Goal: Task Accomplishment & Management: Use online tool/utility

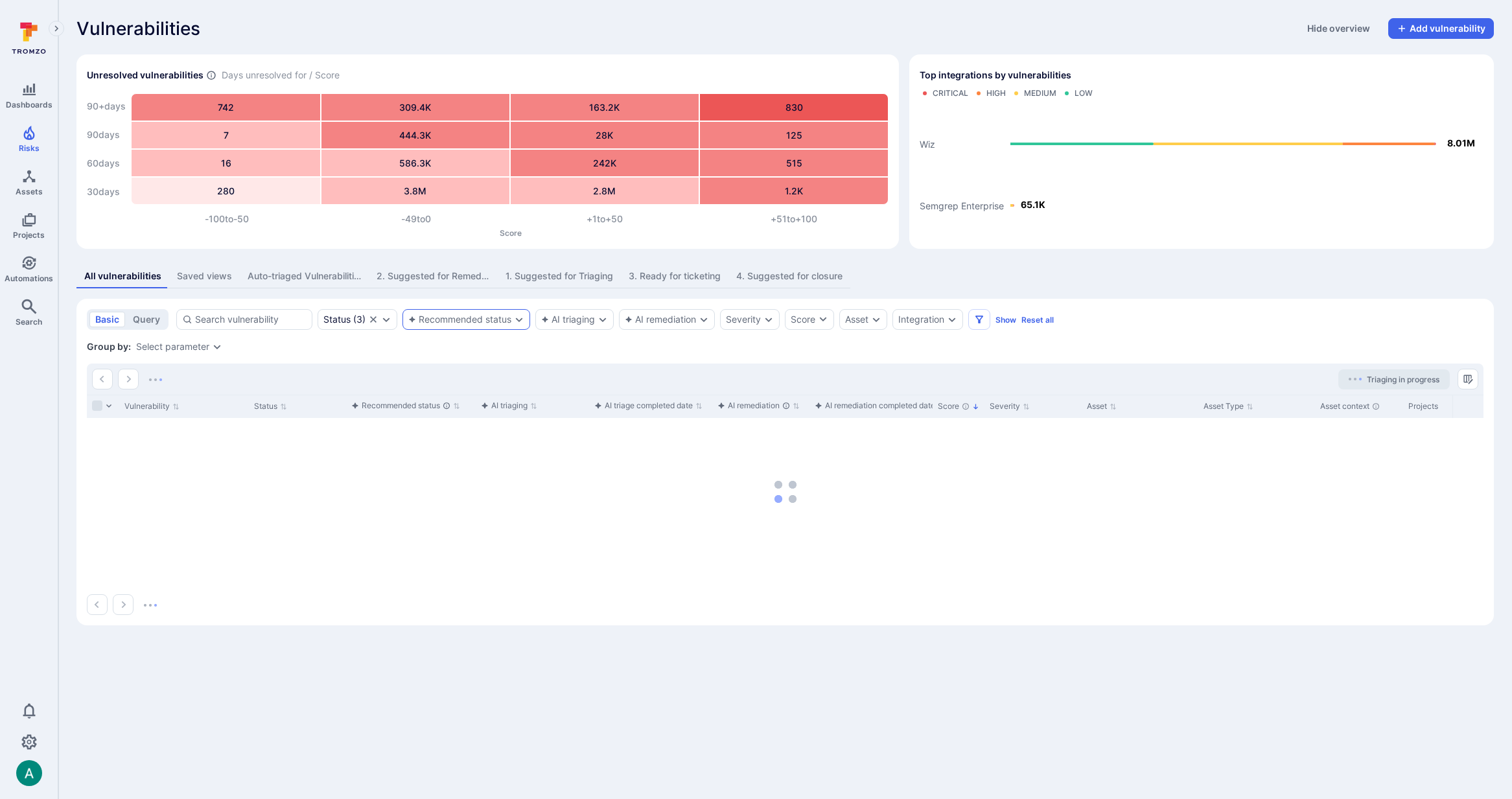
click at [456, 320] on div "Recommended status" at bounding box center [459, 319] width 103 height 10
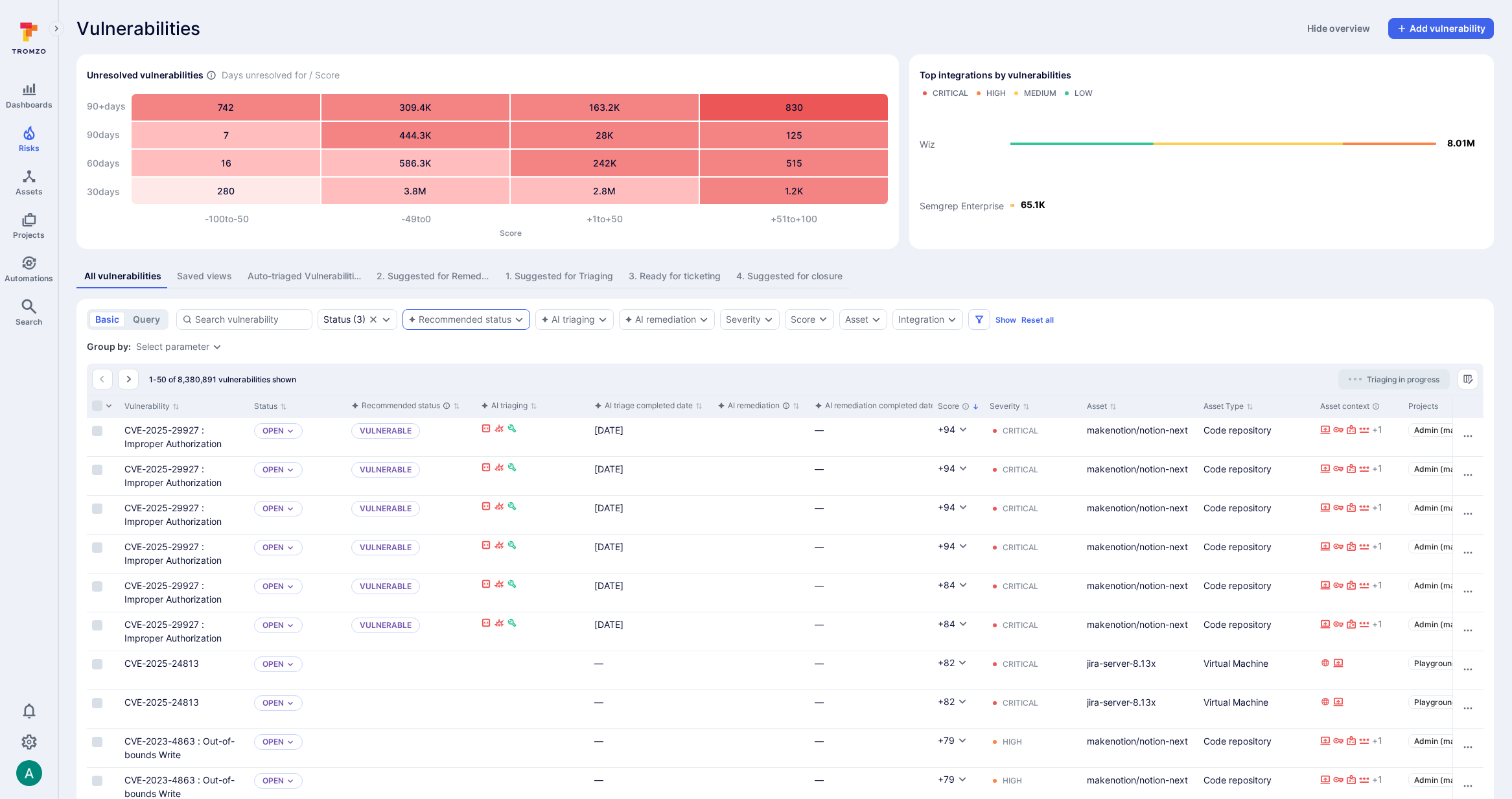
click at [471, 316] on div "Recommended status" at bounding box center [459, 319] width 103 height 10
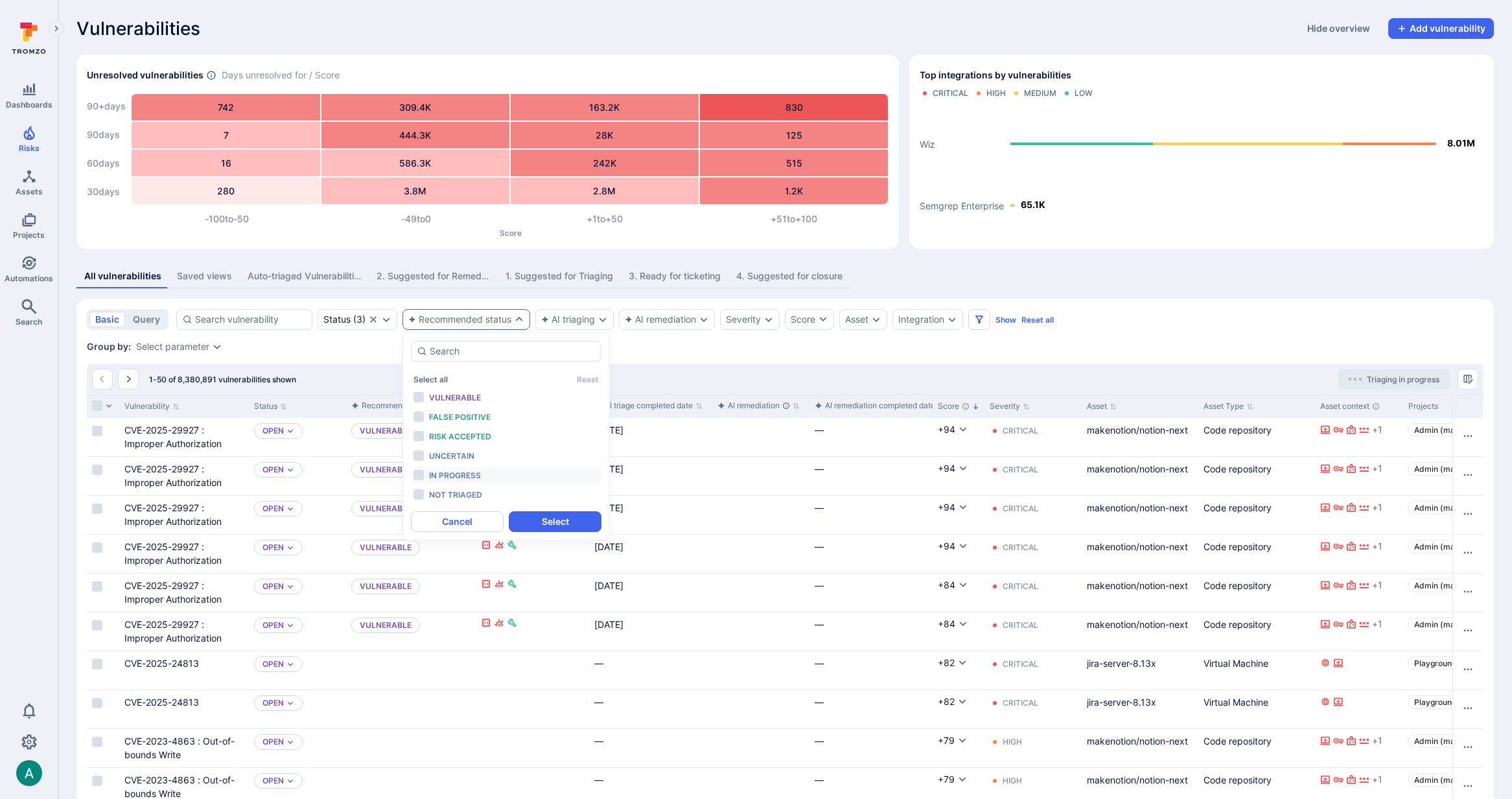
click at [446, 476] on span "In progress" at bounding box center [455, 476] width 52 height 10
click at [572, 520] on button "Select" at bounding box center [554, 521] width 93 height 21
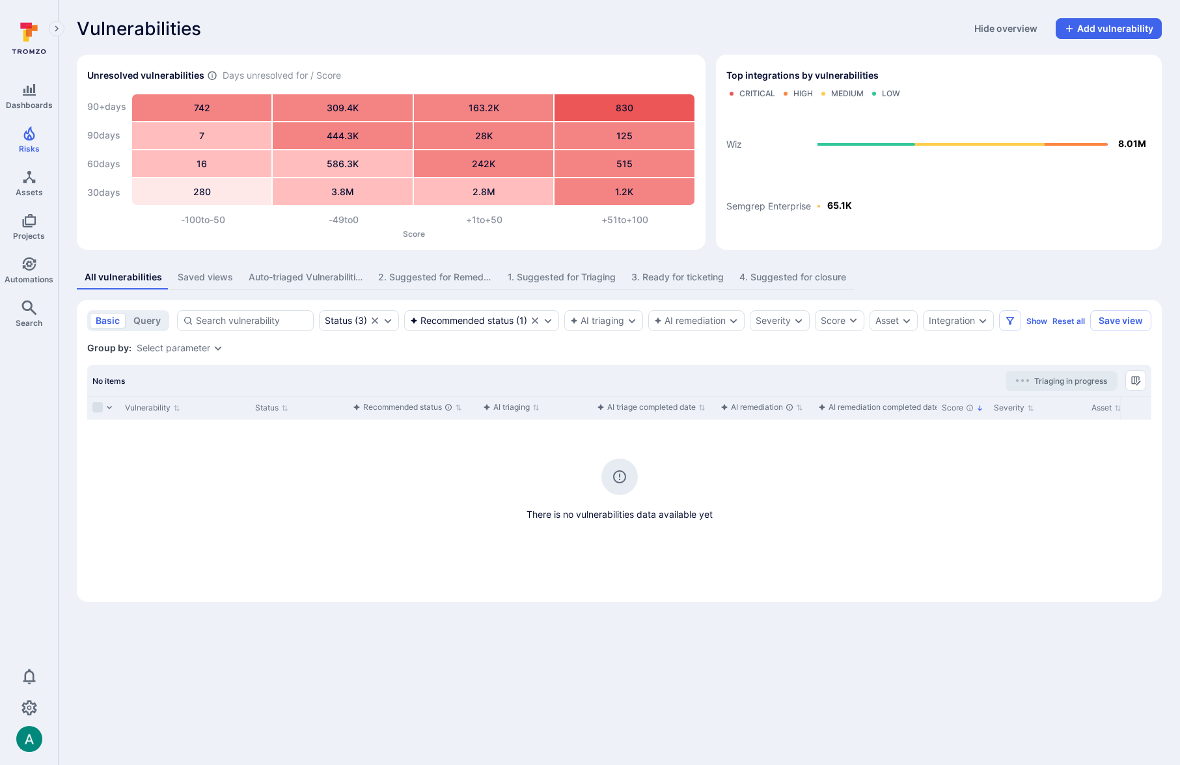
click at [1044, 386] on span "Triaging in progress" at bounding box center [1070, 381] width 73 height 10
click at [547, 314] on div "Recommended status ( 1 )" at bounding box center [481, 320] width 155 height 21
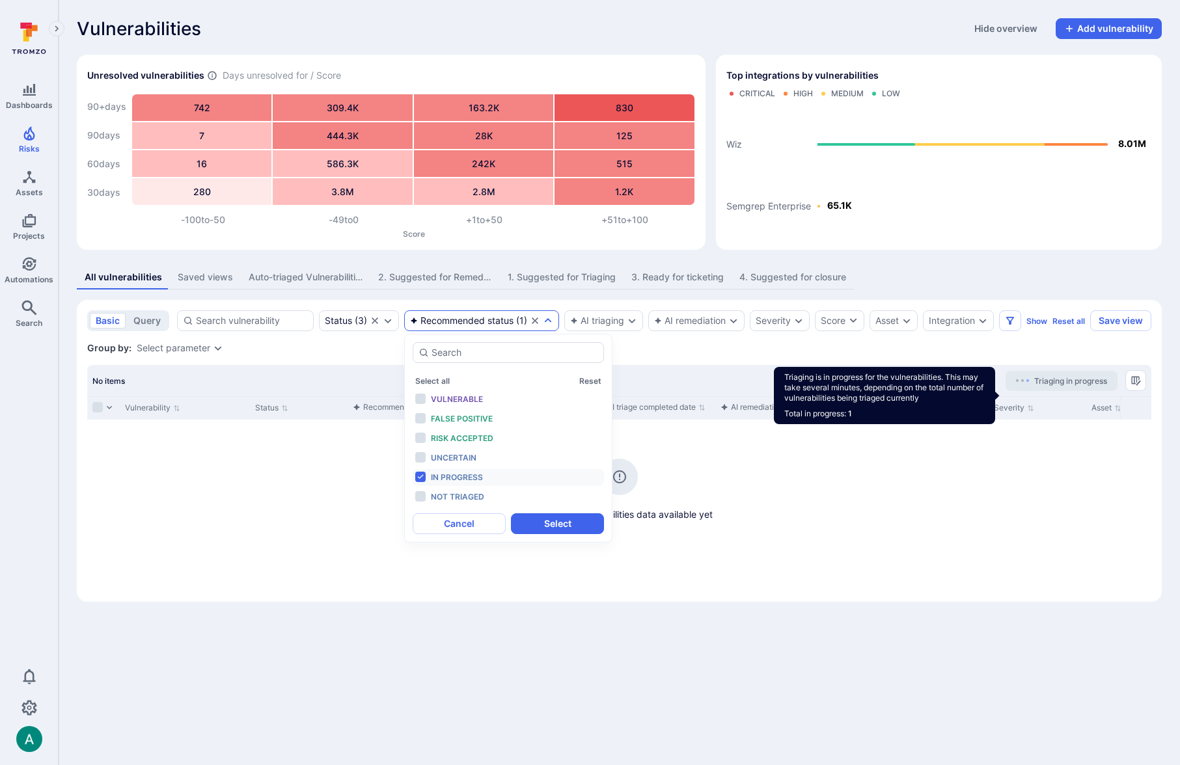
click at [1074, 386] on span "Triaging in progress" at bounding box center [1070, 381] width 73 height 10
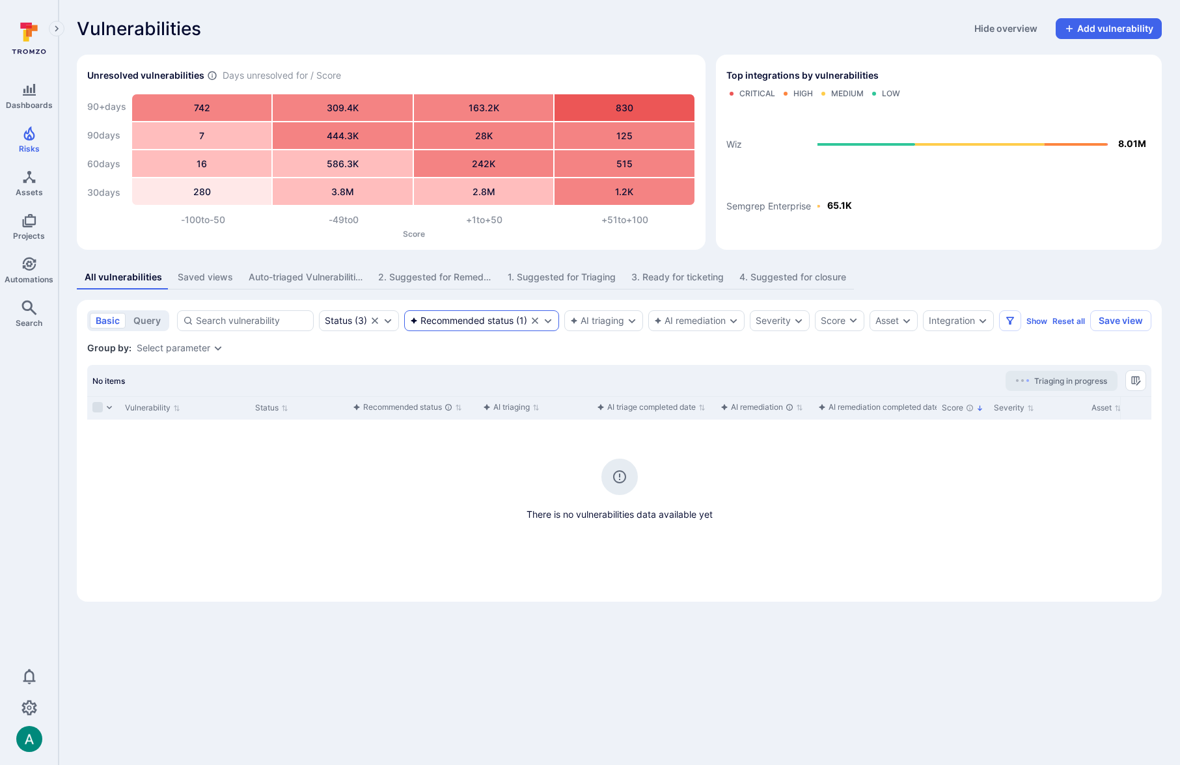
click at [543, 318] on icon "Expand dropdown" at bounding box center [548, 321] width 10 height 10
